Goal: Task Accomplishment & Management: Manage account settings

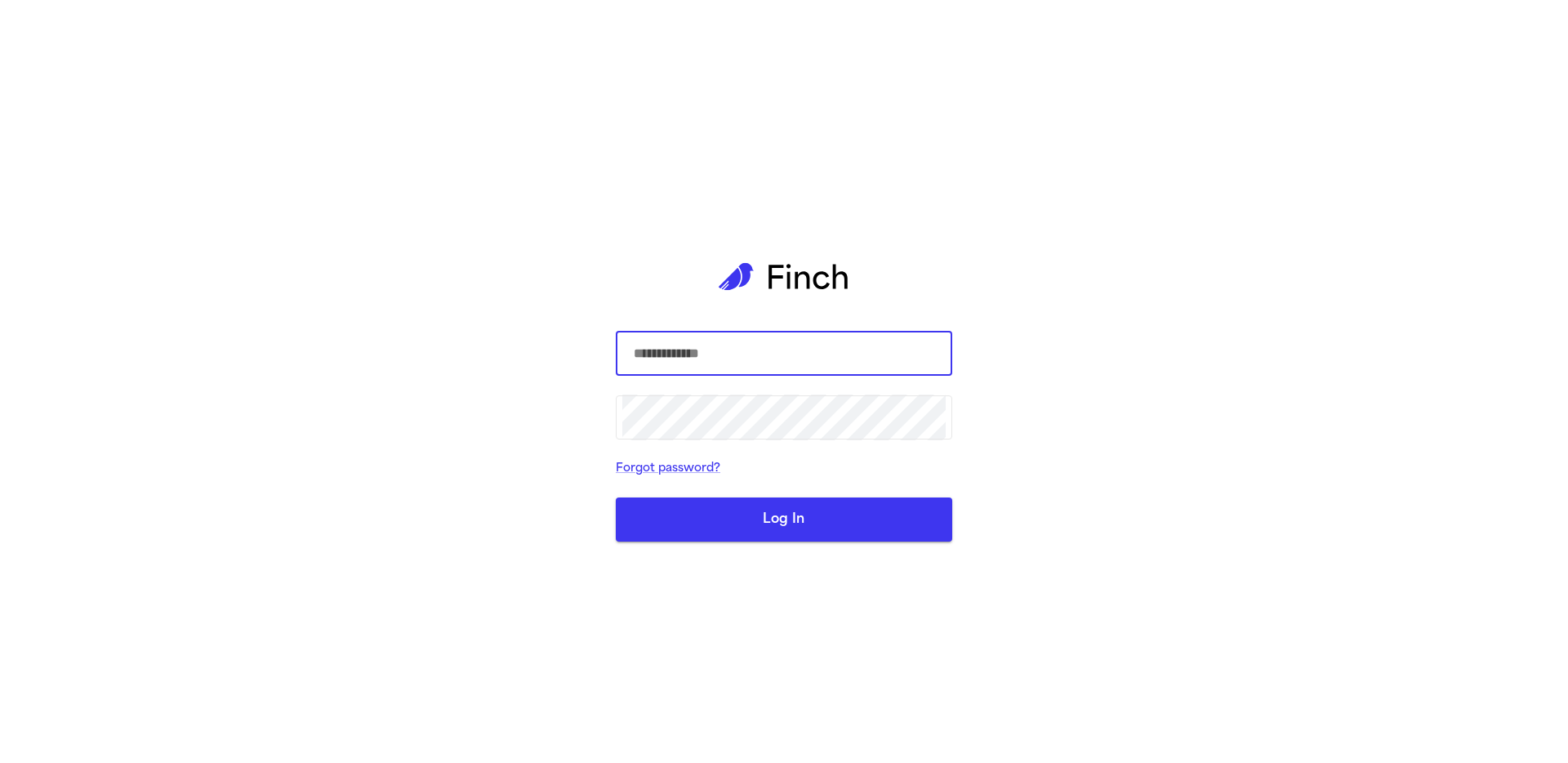
click at [0, 762] on com-1password-button at bounding box center [0, 763] width 0 height 0
type input "**********"
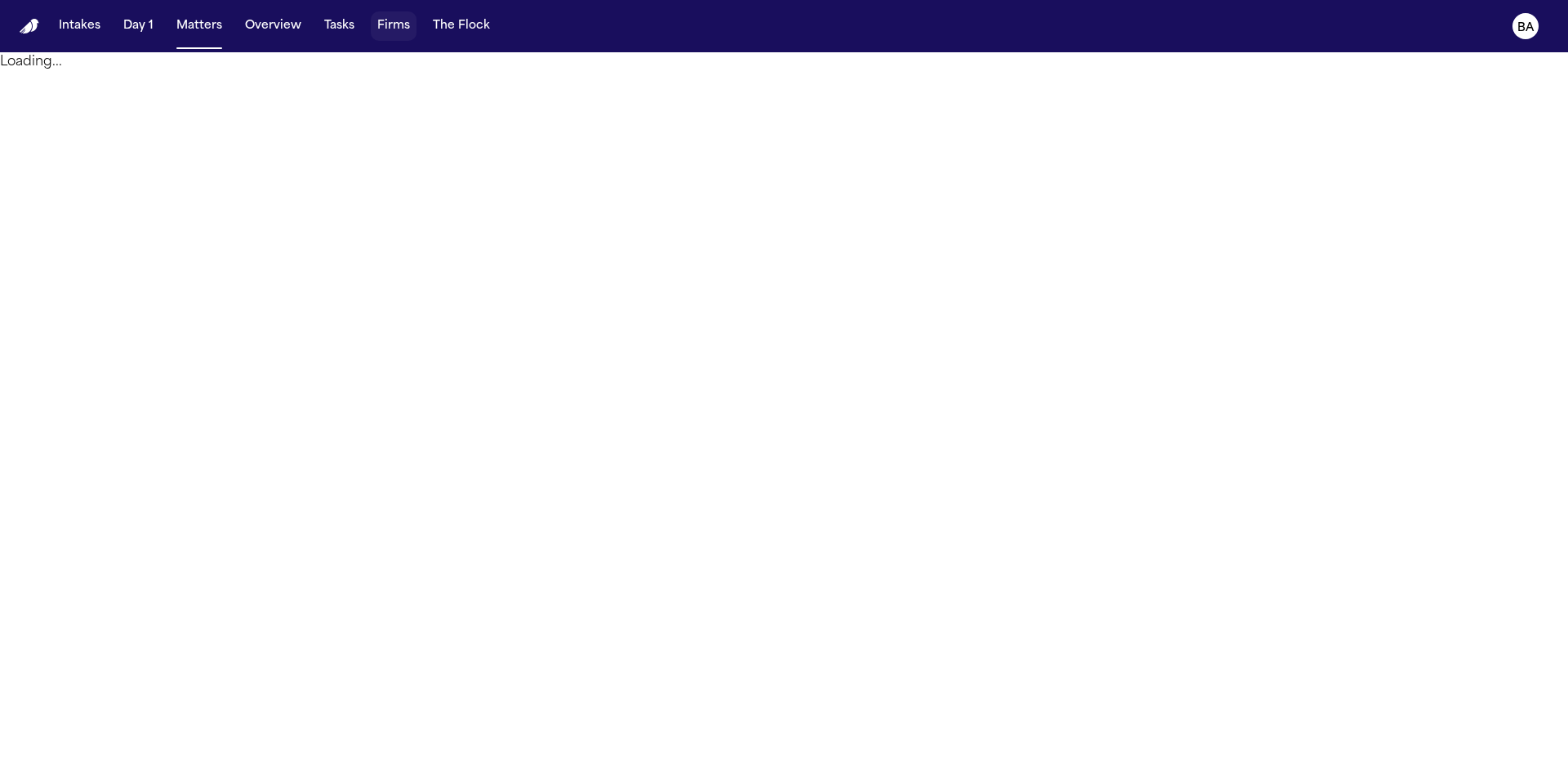
click at [377, 28] on button "Firms" at bounding box center [393, 26] width 45 height 29
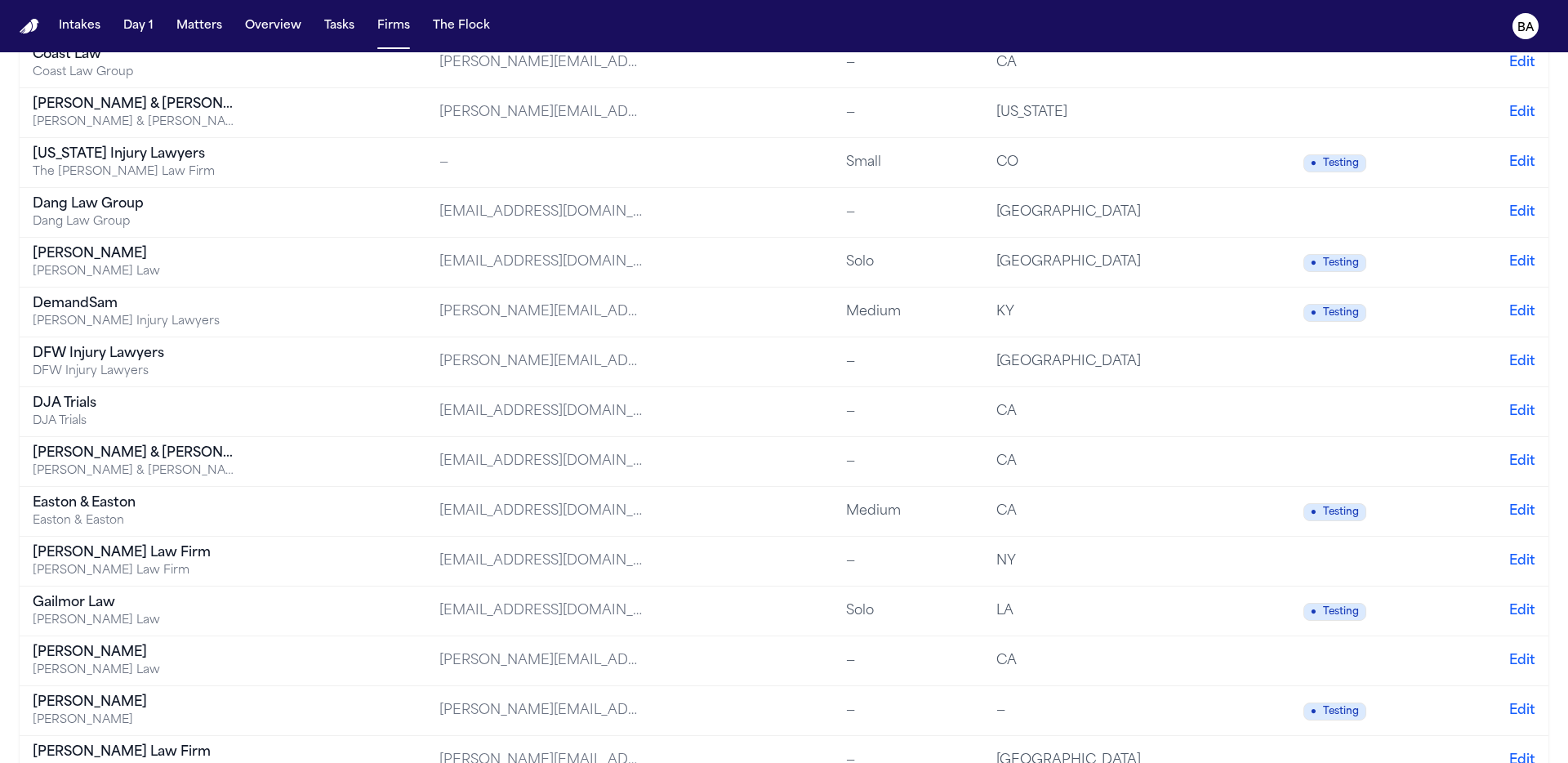
scroll to position [768, 0]
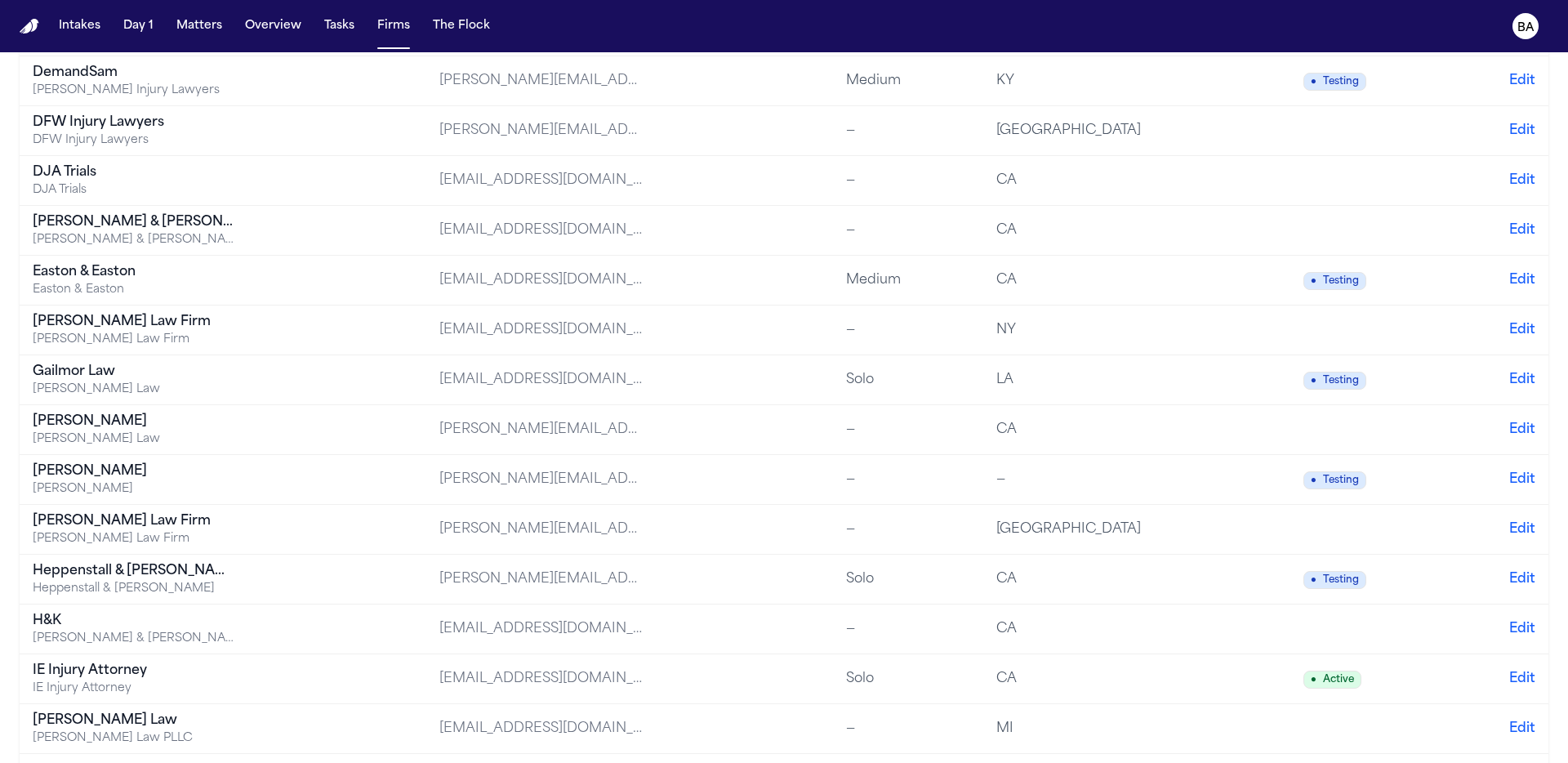
click at [66, 321] on div "[PERSON_NAME] Law Firm" at bounding box center [135, 321] width 205 height 19
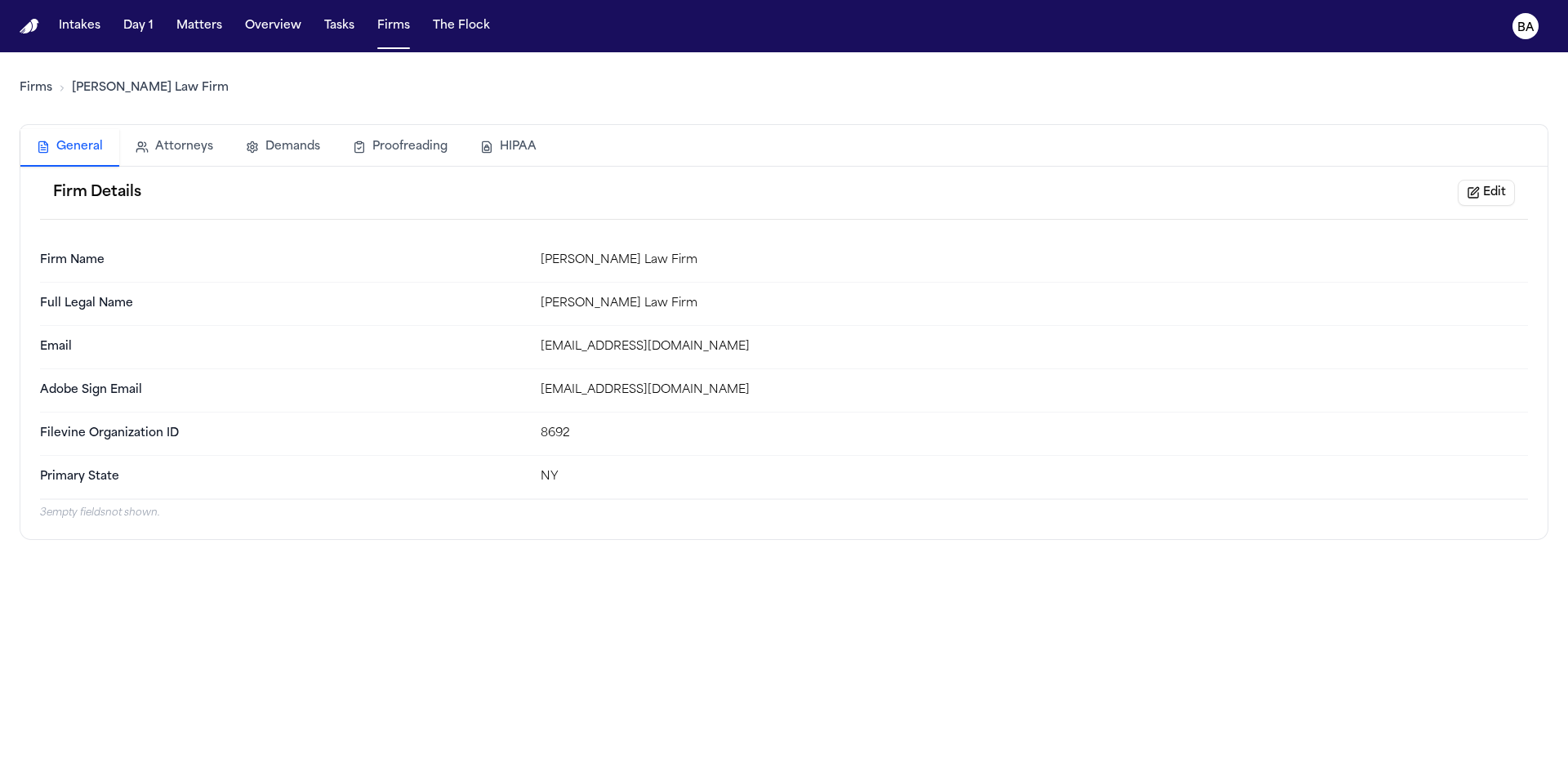
click at [506, 138] on button "HIPAA" at bounding box center [509, 147] width 89 height 36
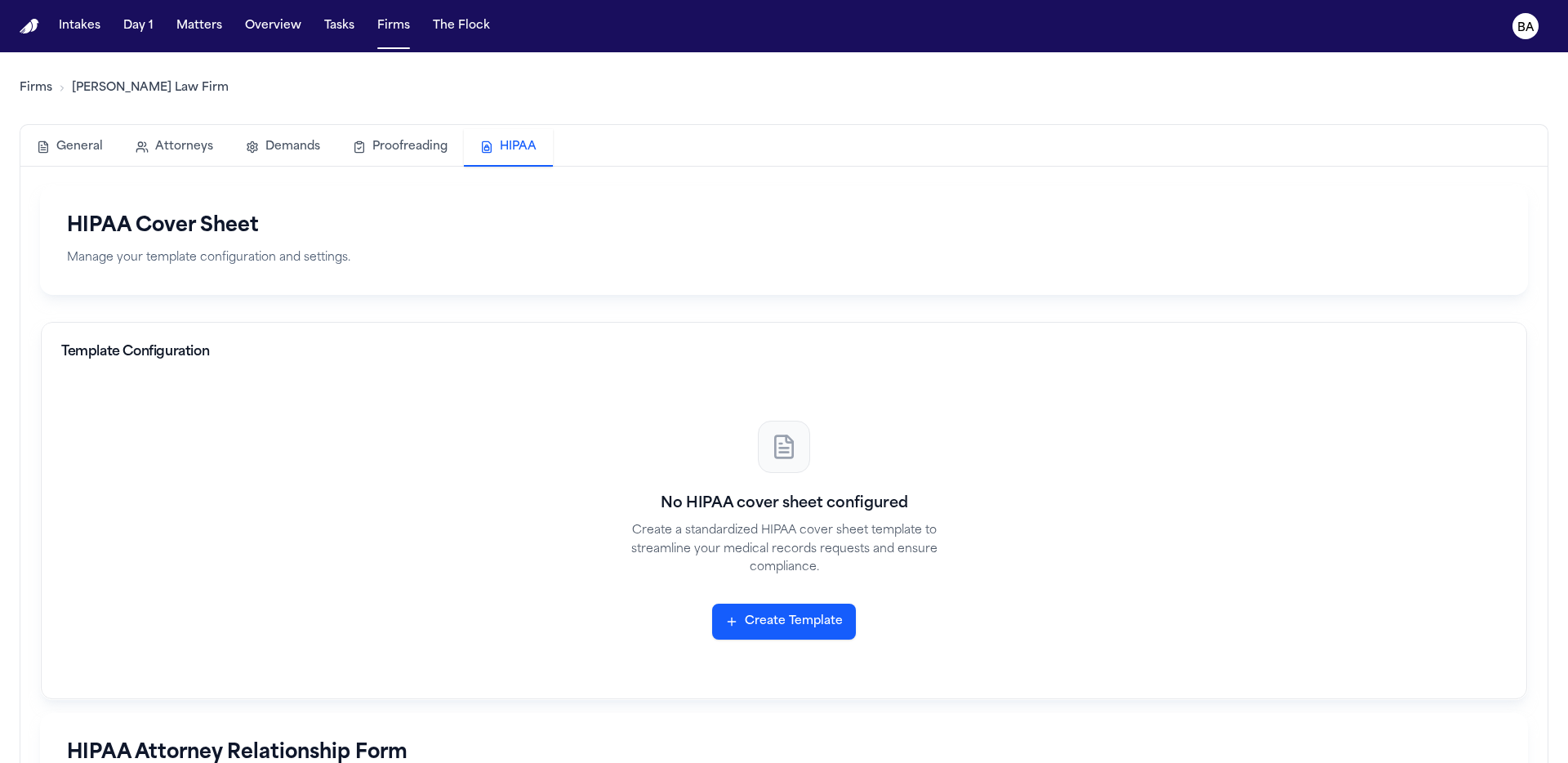
click at [798, 615] on button "Create Template" at bounding box center [784, 620] width 144 height 36
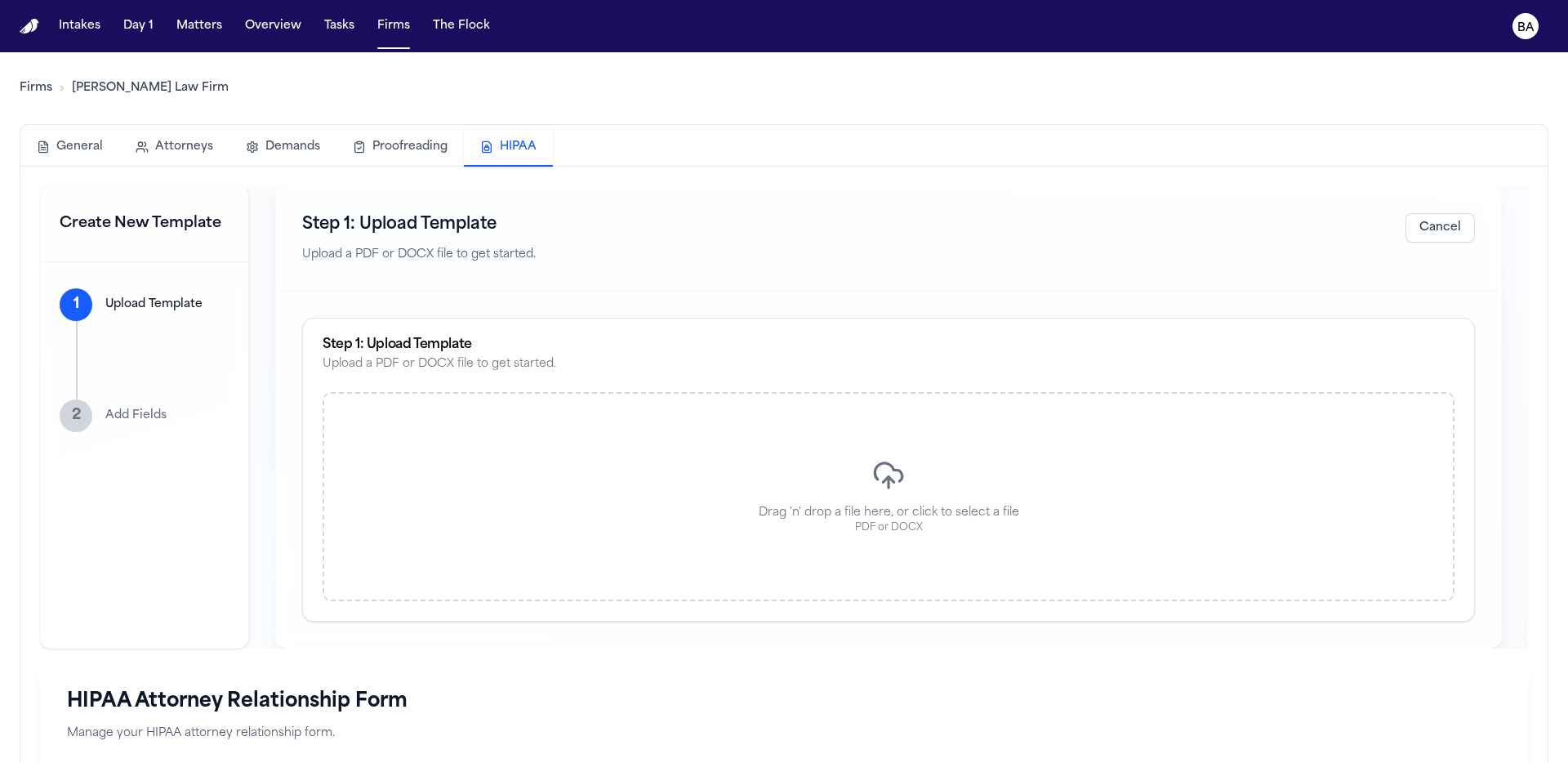
click at [800, 457] on div "Drag 'n' drop a file here, or click to select a file PDF or DOCX" at bounding box center [888, 496] width 1132 height 209
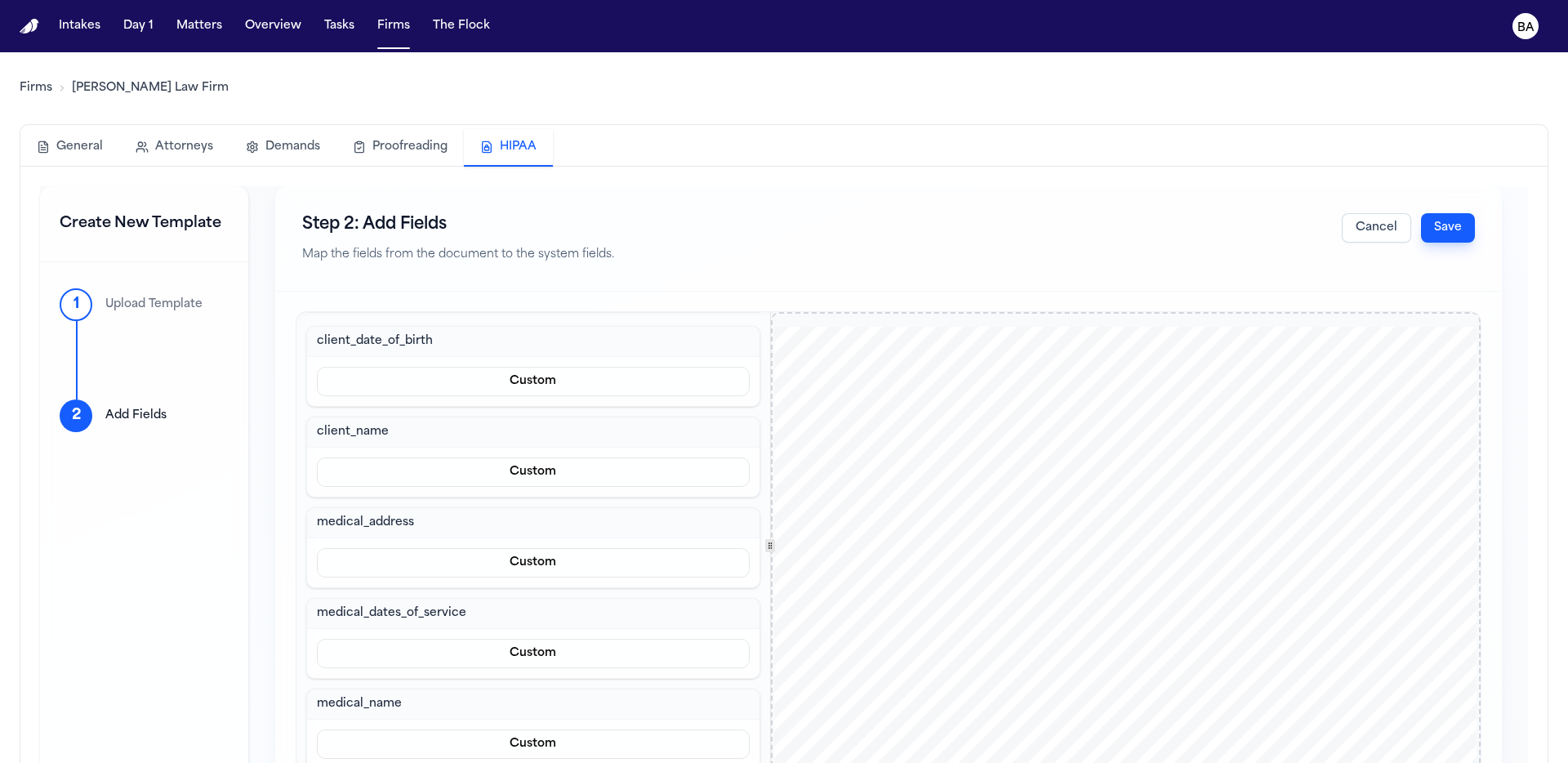
click at [1348, 237] on button "Cancel" at bounding box center [1377, 228] width 69 height 29
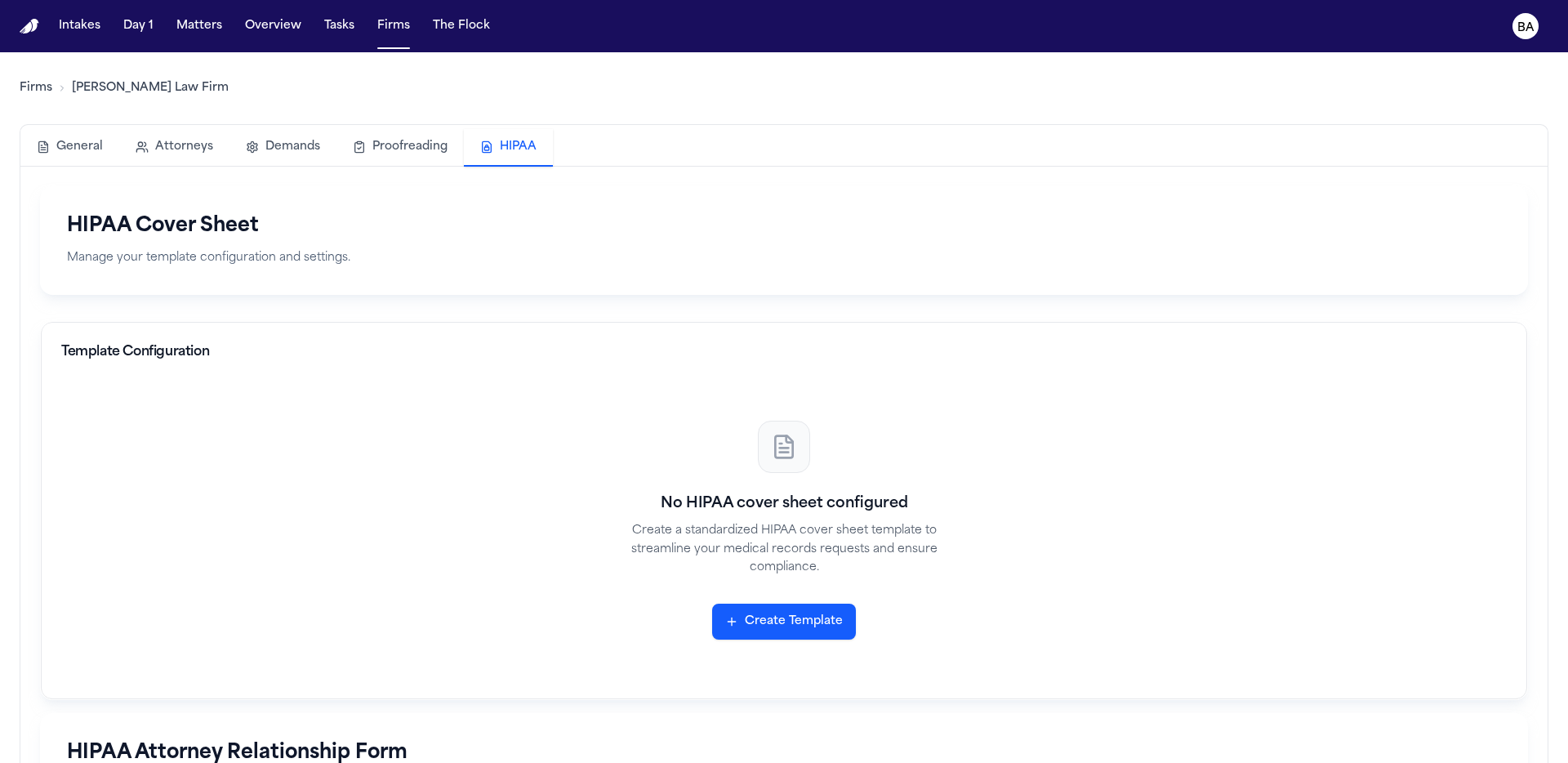
drag, startPoint x: 418, startPoint y: 23, endPoint x: 401, endPoint y: 29, distance: 18.0
click at [418, 23] on div "Intakes Day 1 Matters Overview Tasks Firms The Flock" at bounding box center [274, 26] width 444 height 29
click at [401, 29] on button "Firms" at bounding box center [393, 26] width 45 height 29
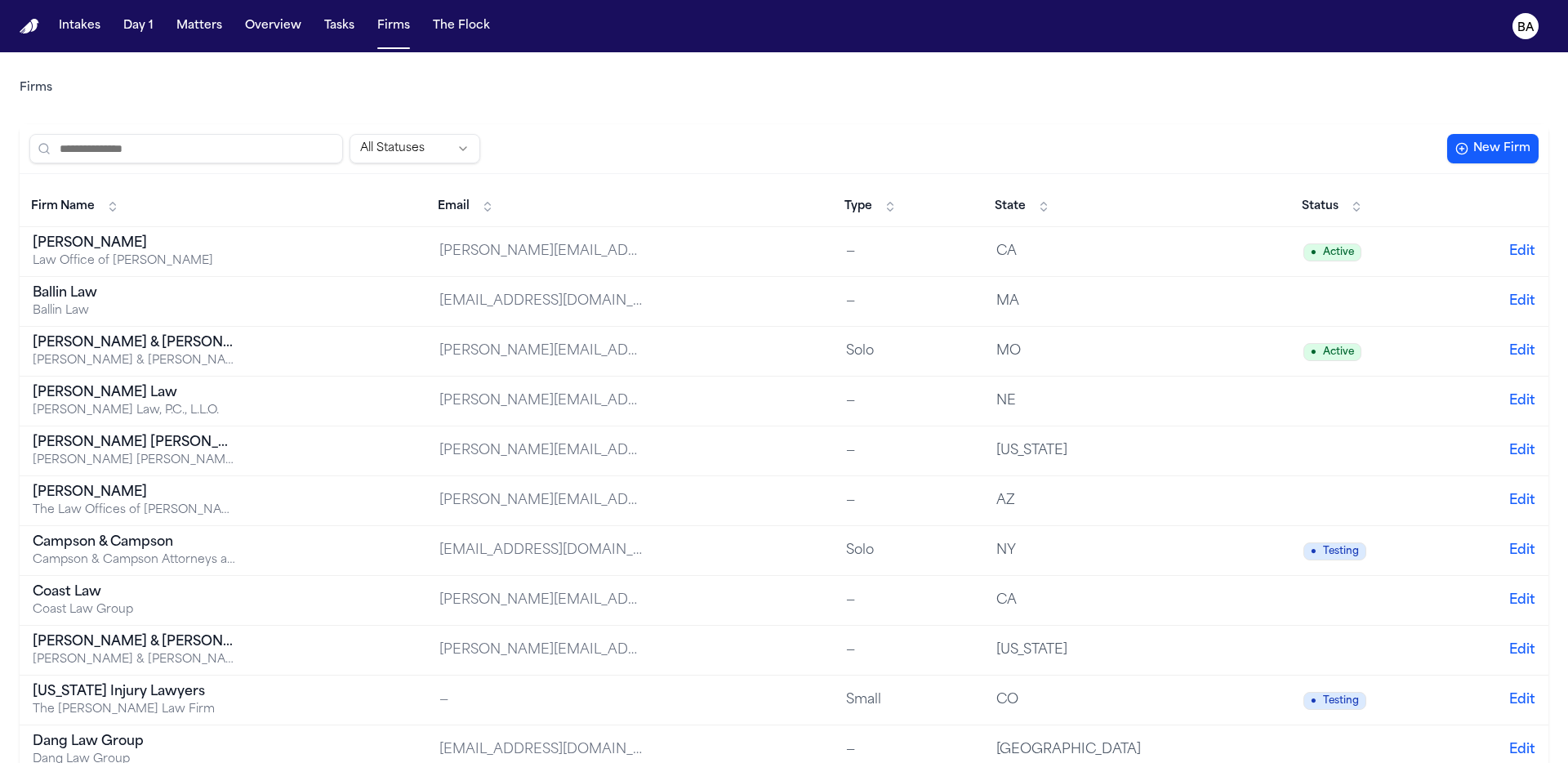
click at [189, 151] on input "search" at bounding box center [185, 149] width 314 height 29
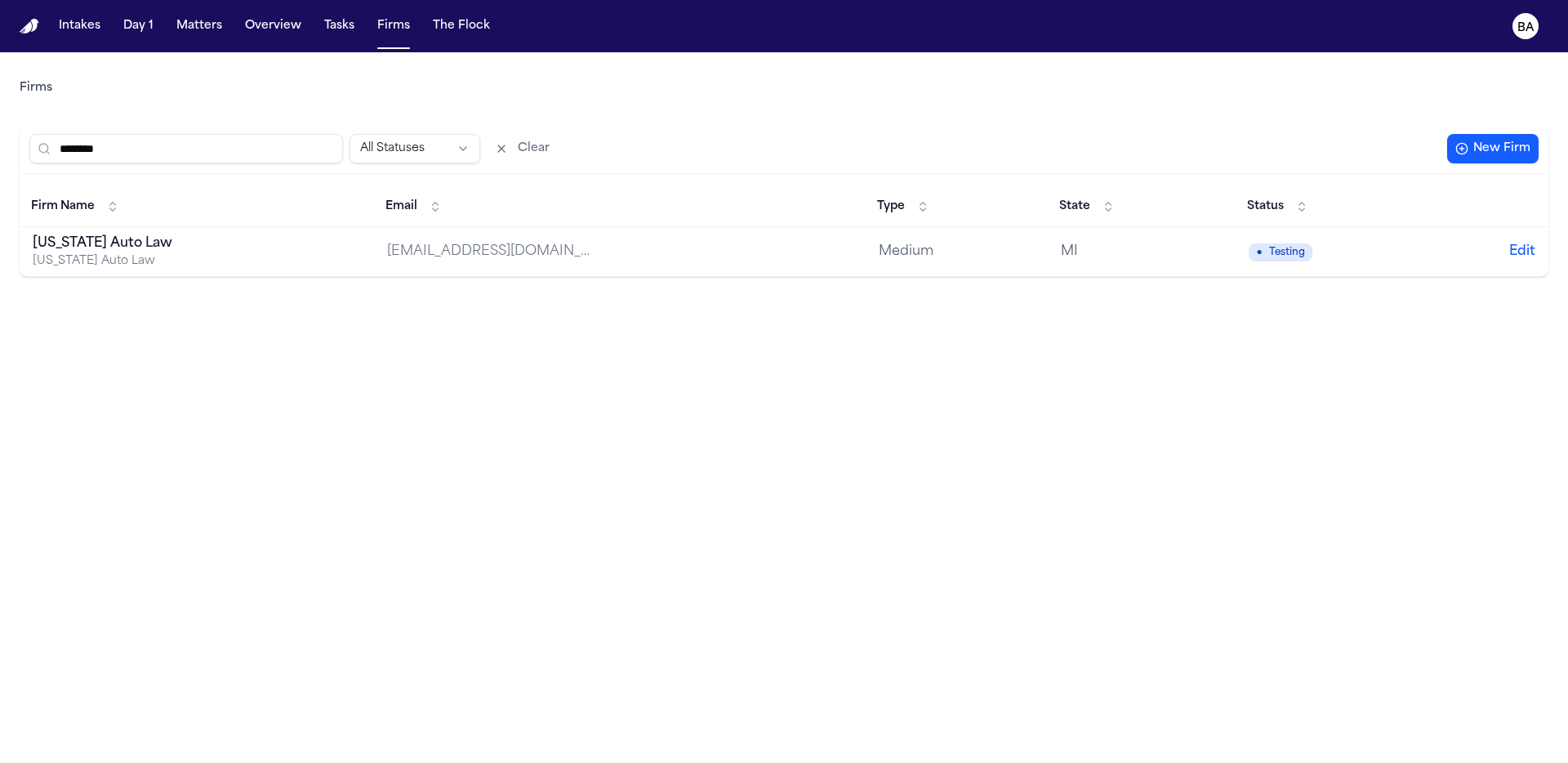
type input "********"
click at [225, 248] on div "[US_STATE] Auto Law" at bounding box center [135, 243] width 205 height 19
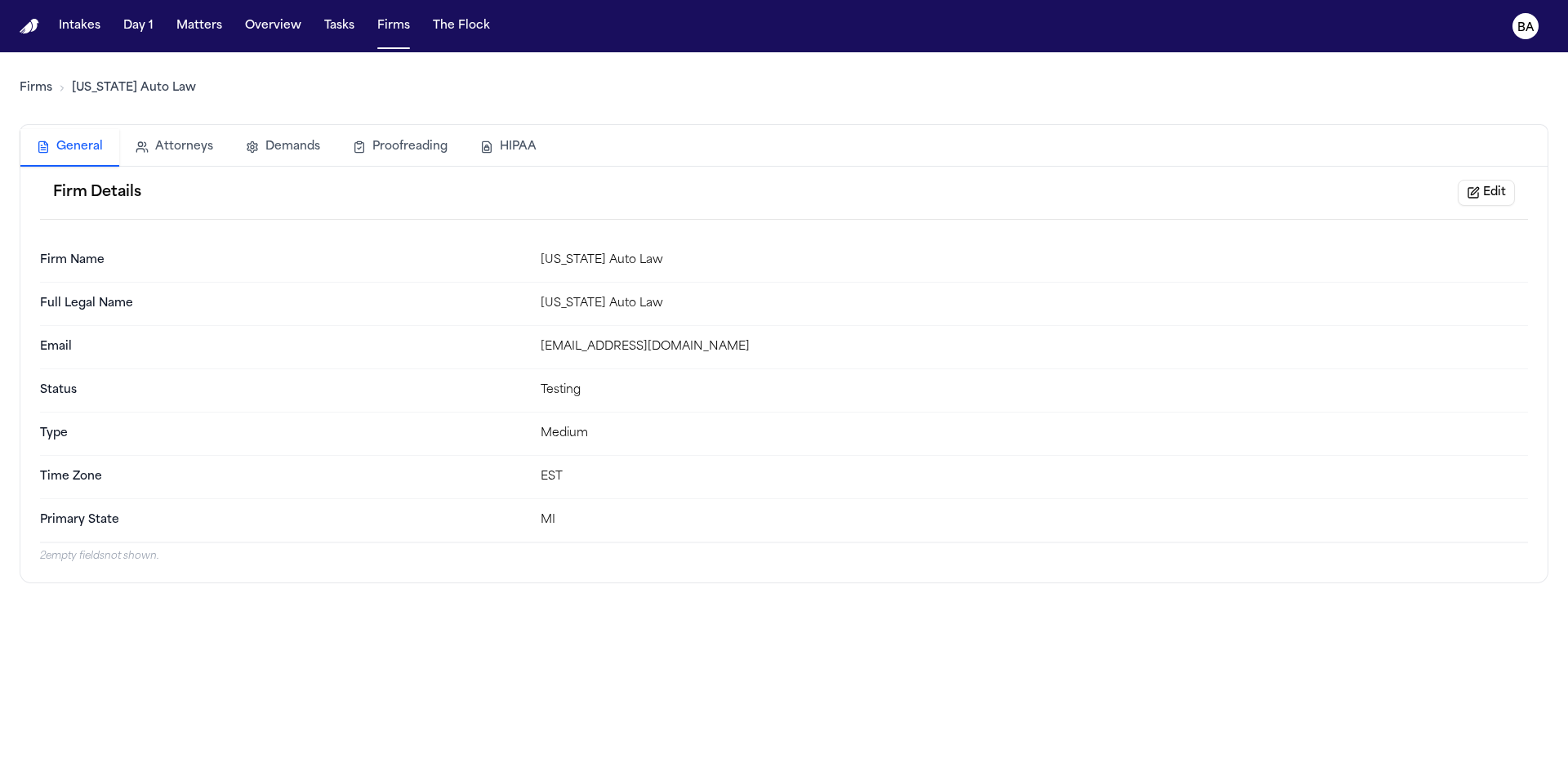
click at [545, 141] on button "HIPAA" at bounding box center [509, 147] width 89 height 36
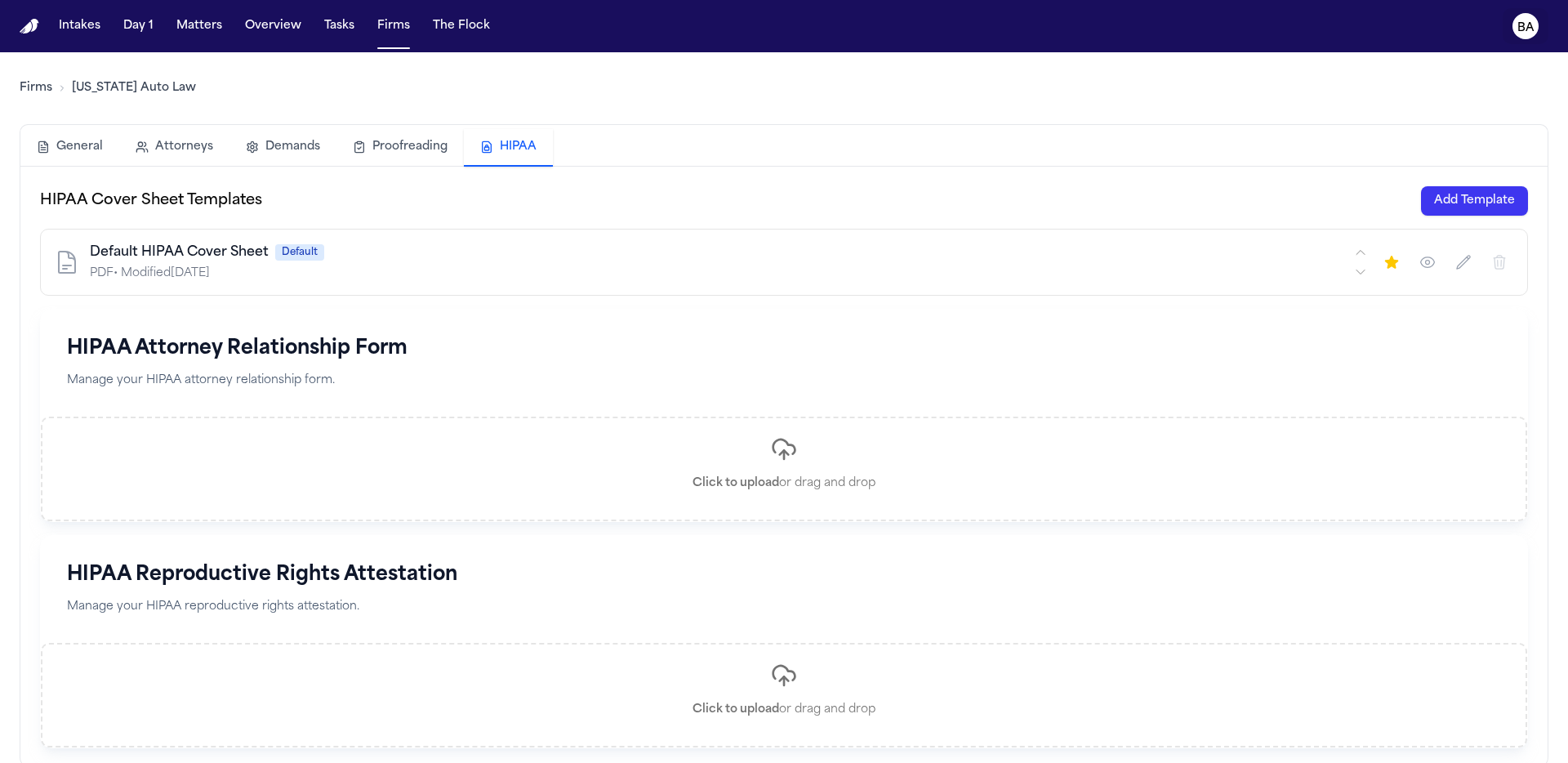
click at [1539, 31] on button "BA" at bounding box center [1525, 25] width 45 height 36
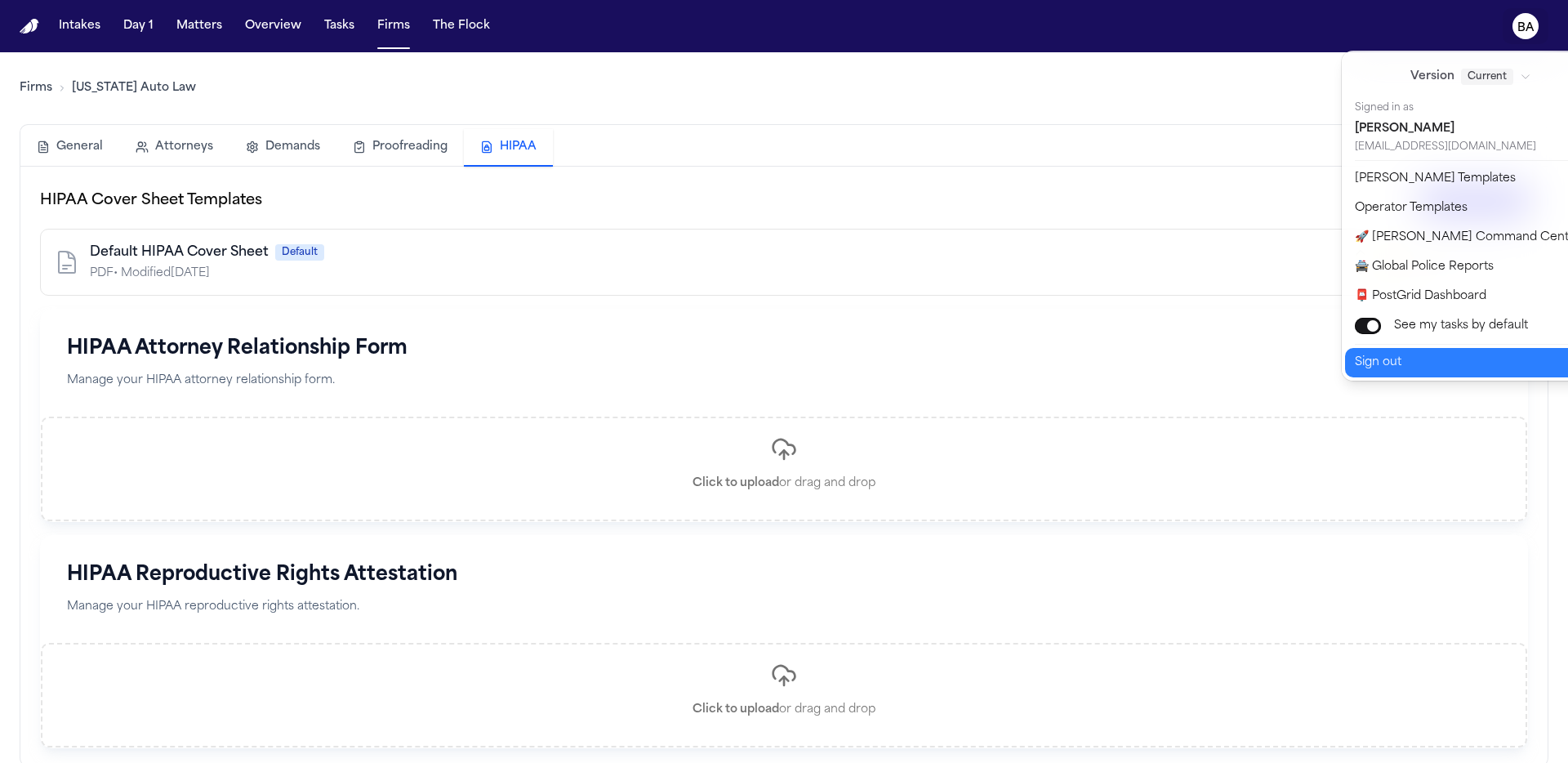
click at [1456, 372] on button "Sign out" at bounding box center [1481, 363] width 272 height 29
